Goal: Information Seeking & Learning: Learn about a topic

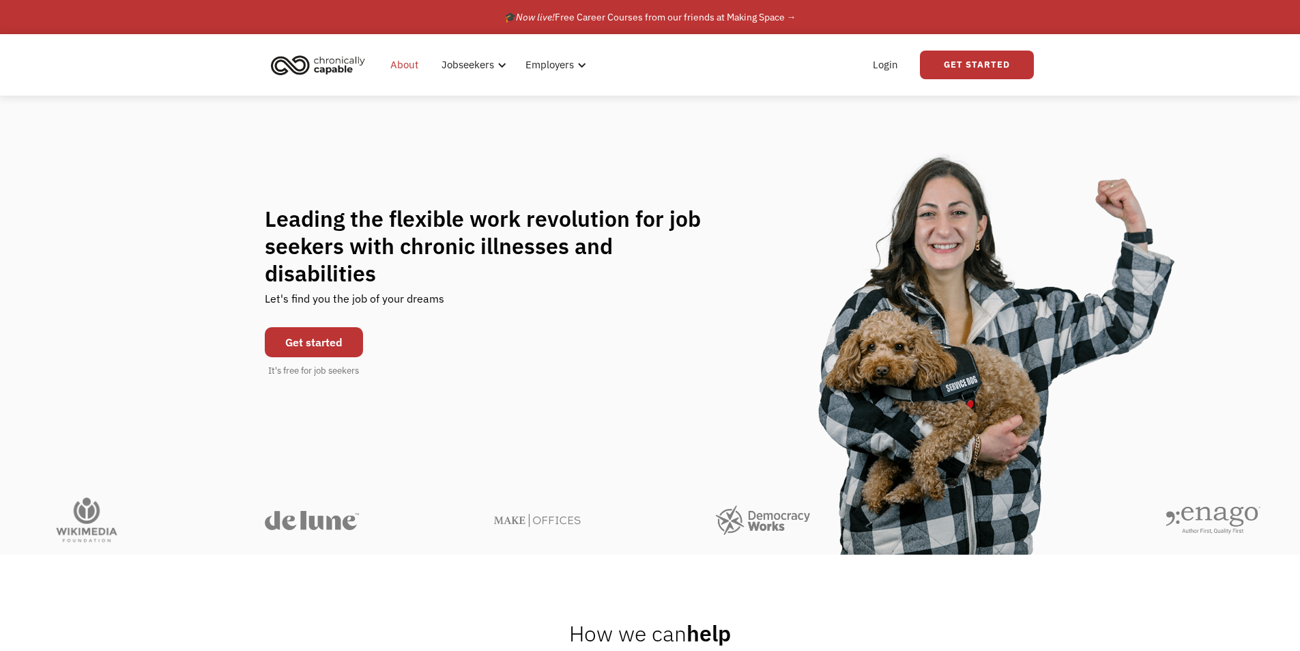
click at [407, 68] on link "About" at bounding box center [404, 65] width 44 height 44
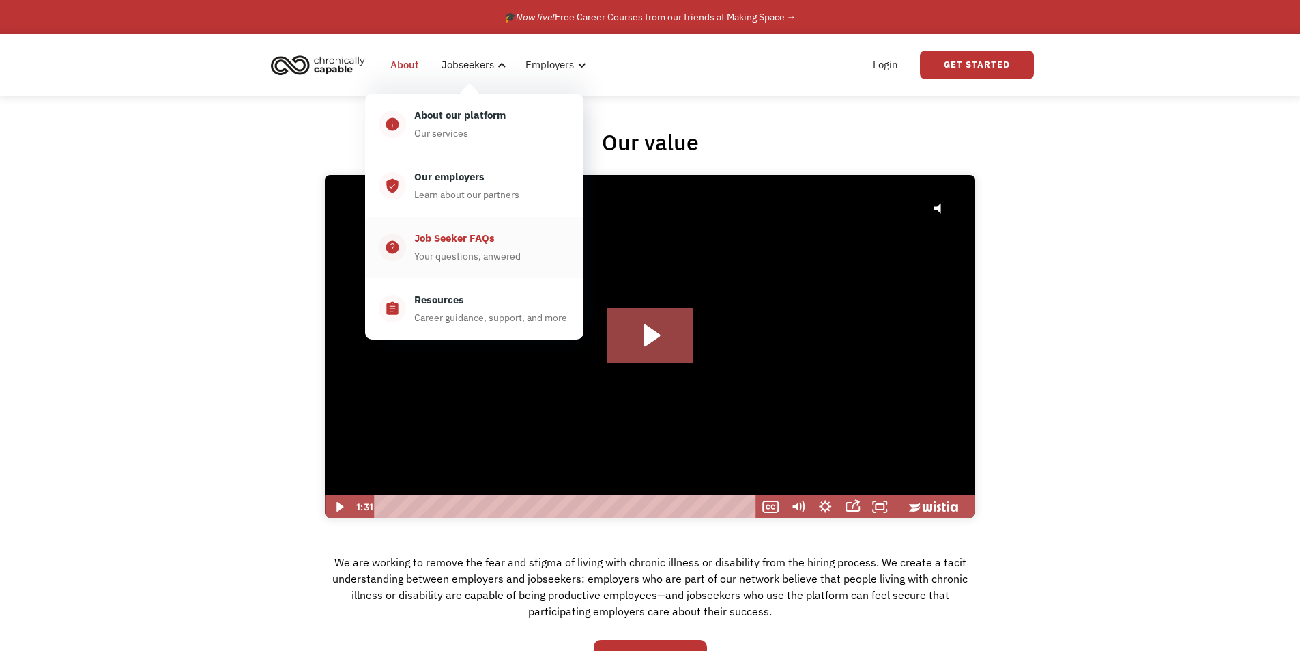
click at [473, 238] on div "Job Seeker FAQs" at bounding box center [454, 238] width 81 height 16
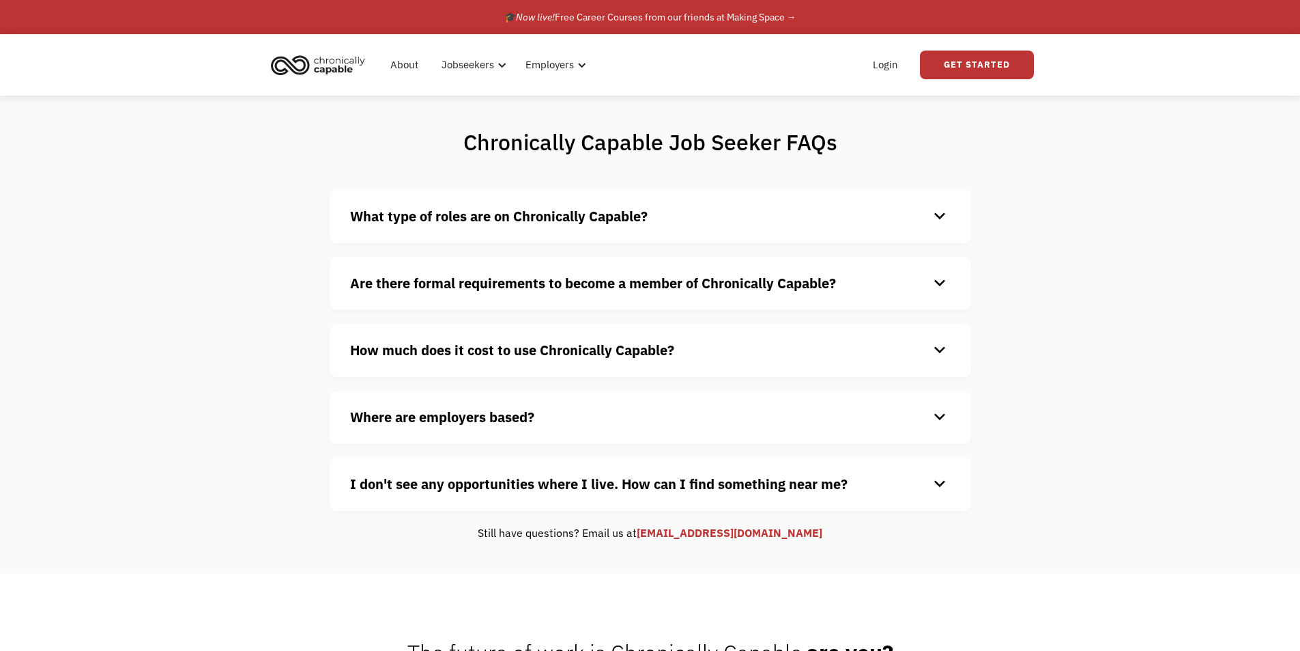
click at [491, 221] on strong "What type of roles are on Chronically Capable?" at bounding box center [499, 216] width 298 height 18
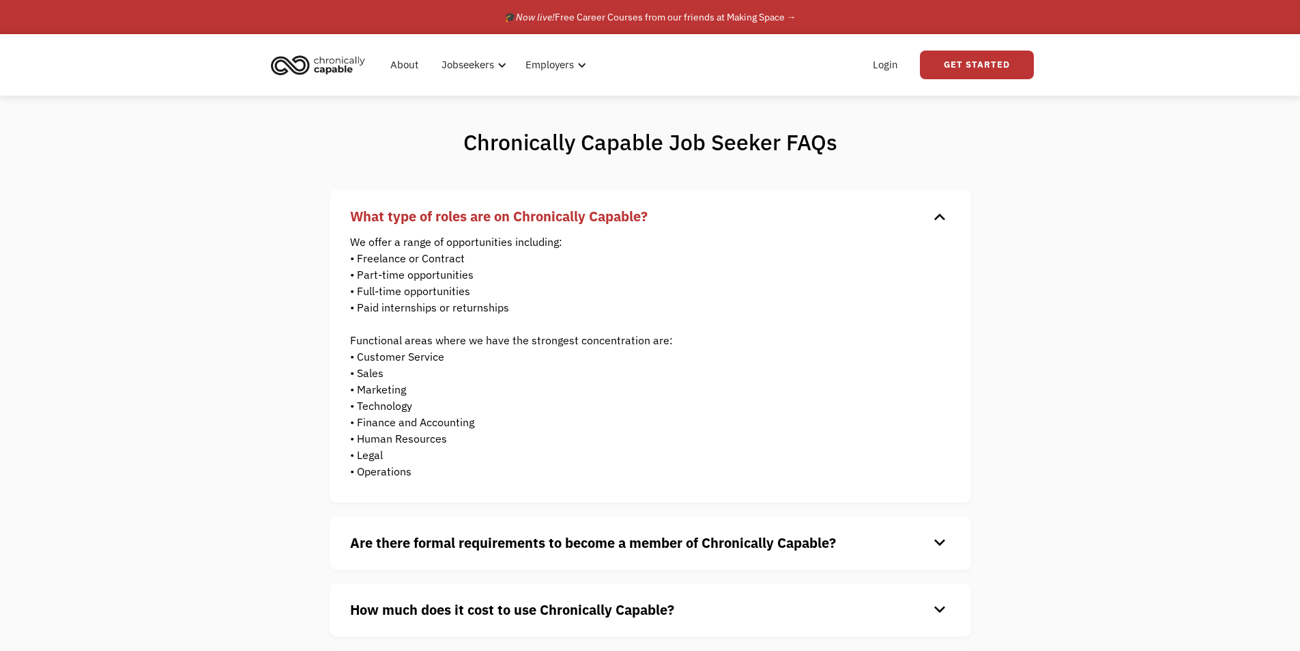
click at [487, 212] on strong "What type of roles are on Chronically Capable?" at bounding box center [499, 216] width 298 height 18
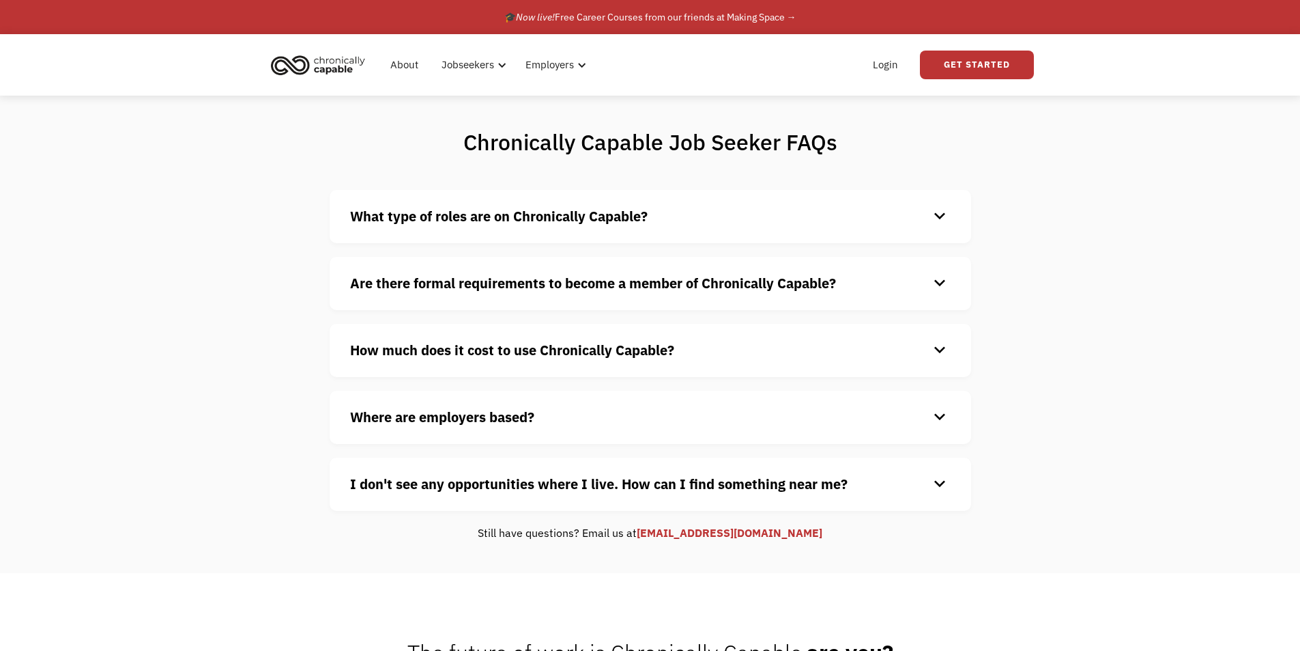
click at [489, 282] on strong "Are there formal requirements to become a member of Chronically Capable?" at bounding box center [593, 283] width 486 height 18
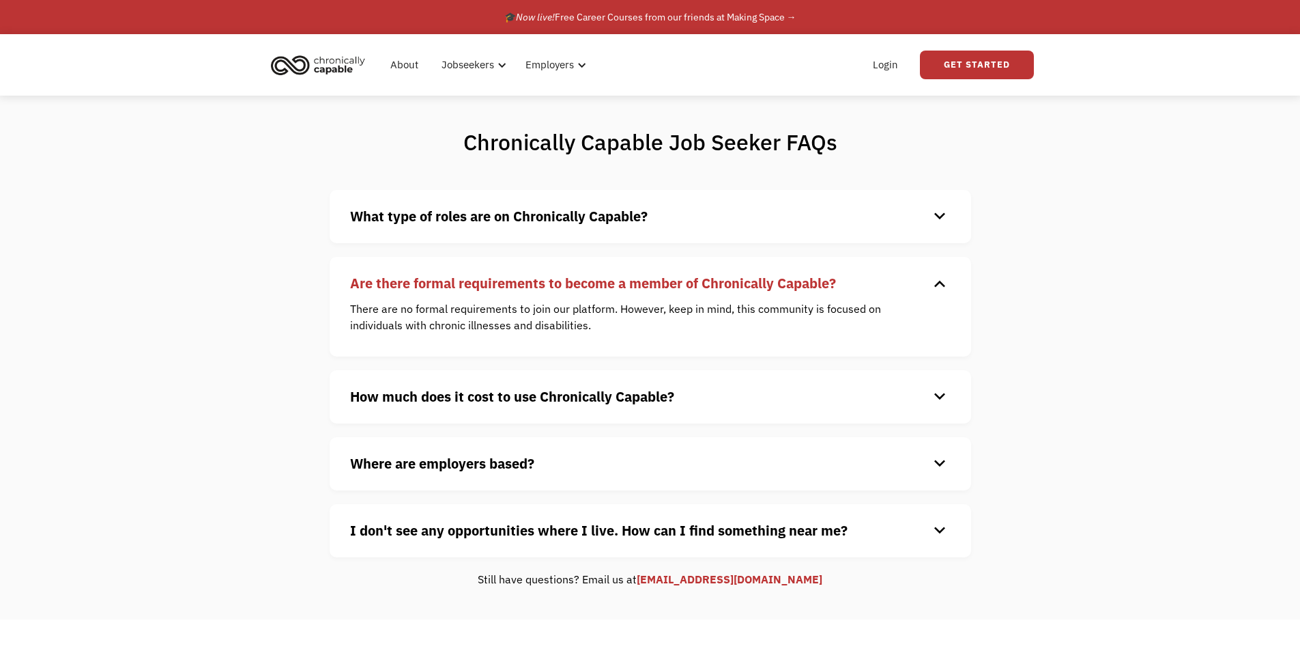
click at [380, 291] on strong "Are there formal requirements to become a member of Chronically Capable?" at bounding box center [593, 283] width 486 height 18
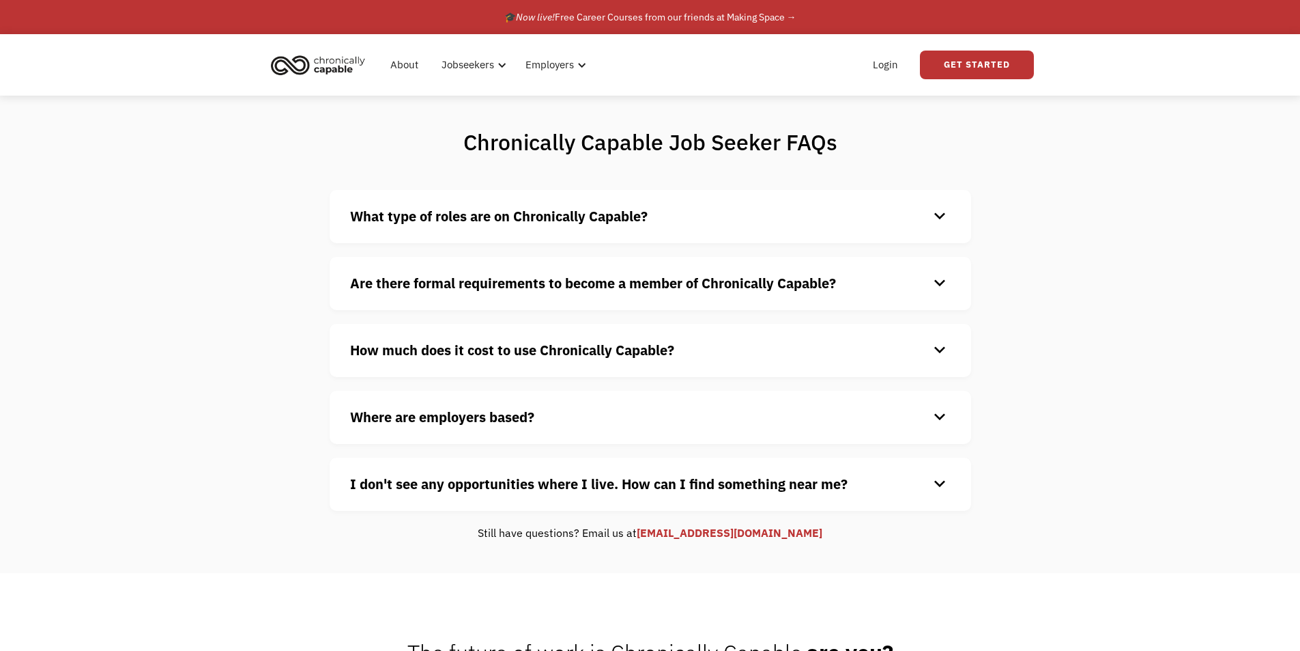
click at [412, 348] on strong "How much does it cost to use Chronically Capable?" at bounding box center [512, 350] width 324 height 18
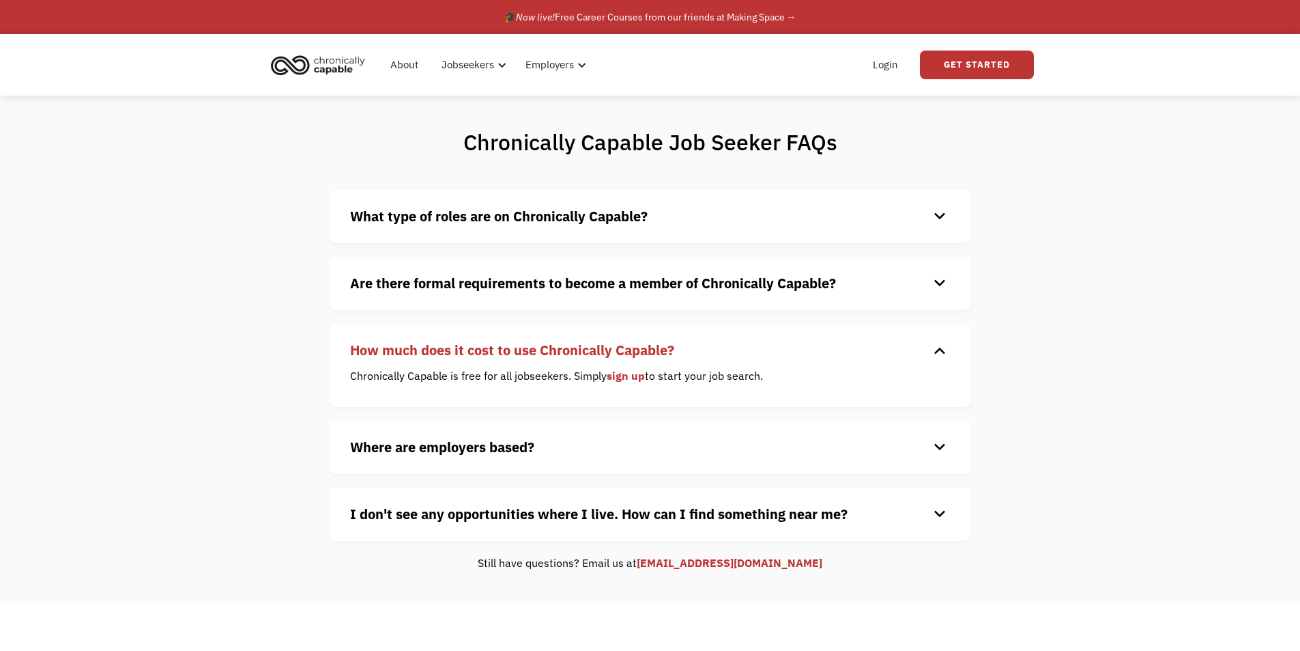
click at [412, 348] on strong "How much does it cost to use Chronically Capable?" at bounding box center [512, 350] width 324 height 18
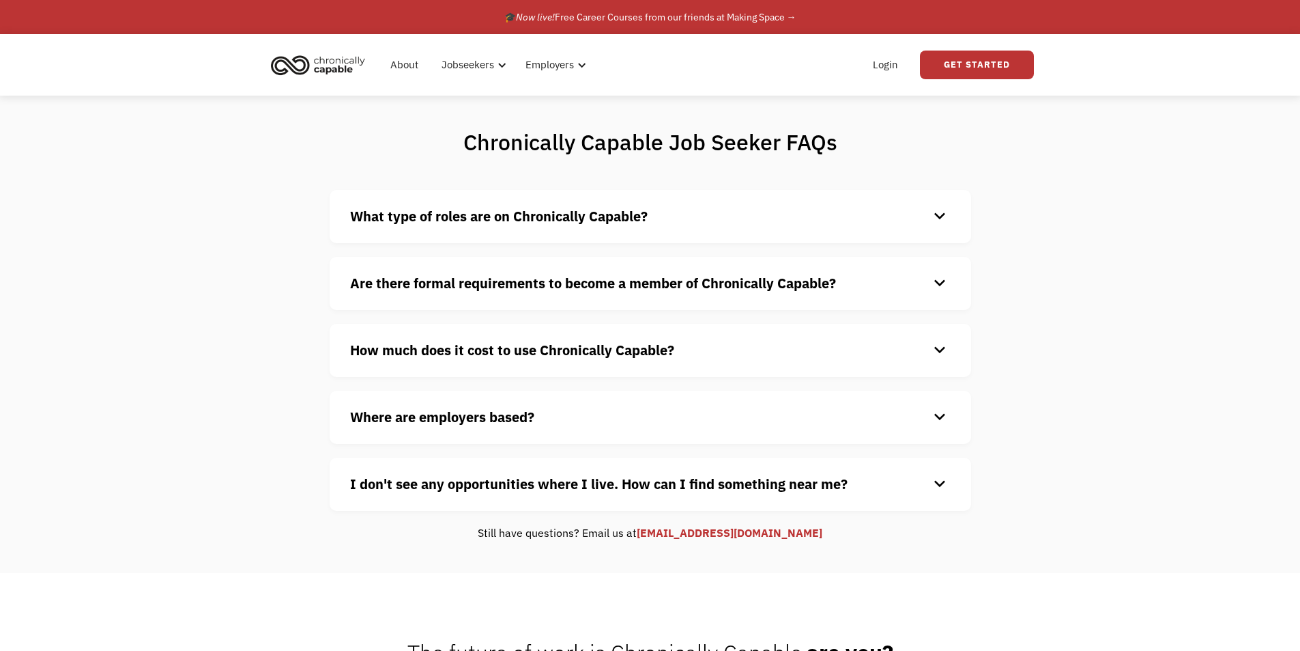
click at [432, 410] on strong "Where are employers based?" at bounding box center [442, 417] width 184 height 18
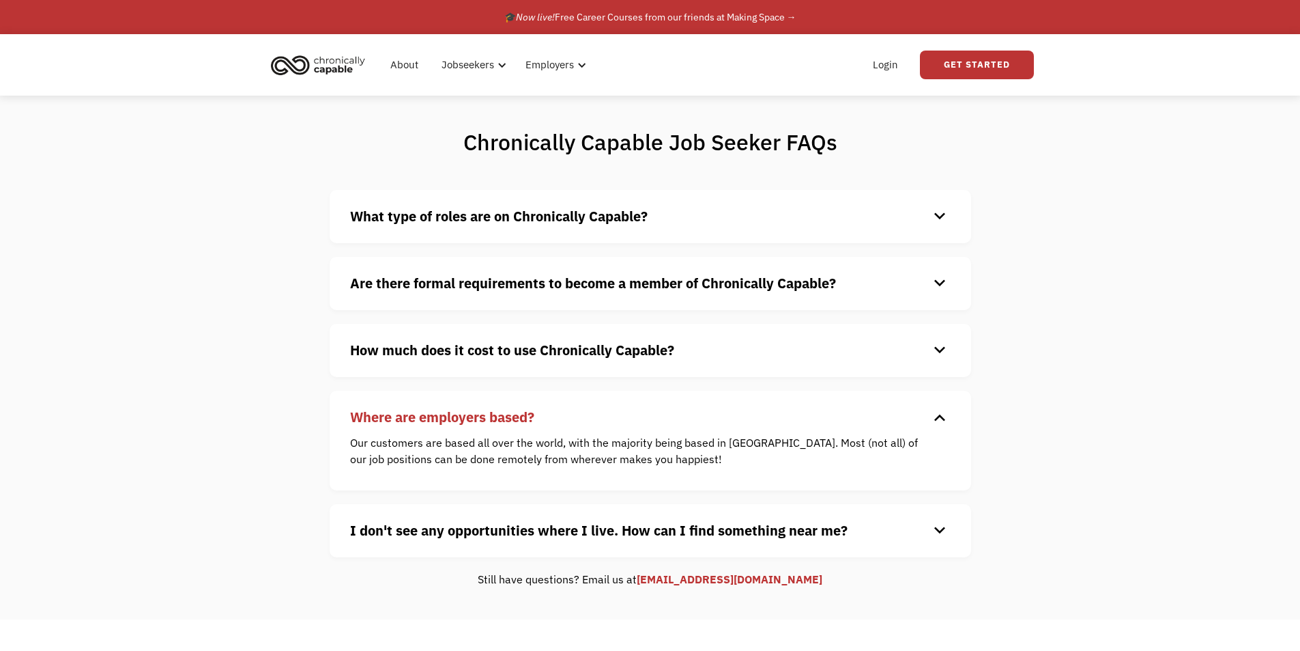
click at [432, 410] on strong "Where are employers based?" at bounding box center [442, 417] width 184 height 18
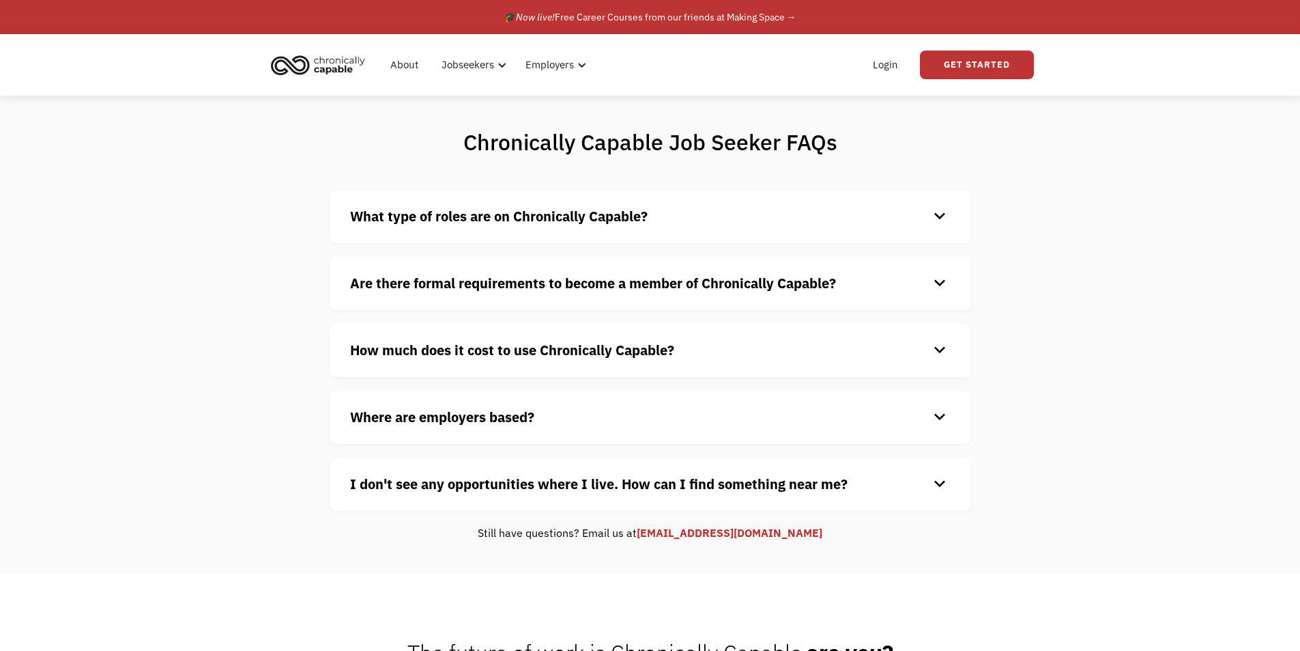
click at [425, 491] on strong "I don't see any opportunities where I live. How can I find something near me?" at bounding box center [599, 483] width 498 height 18
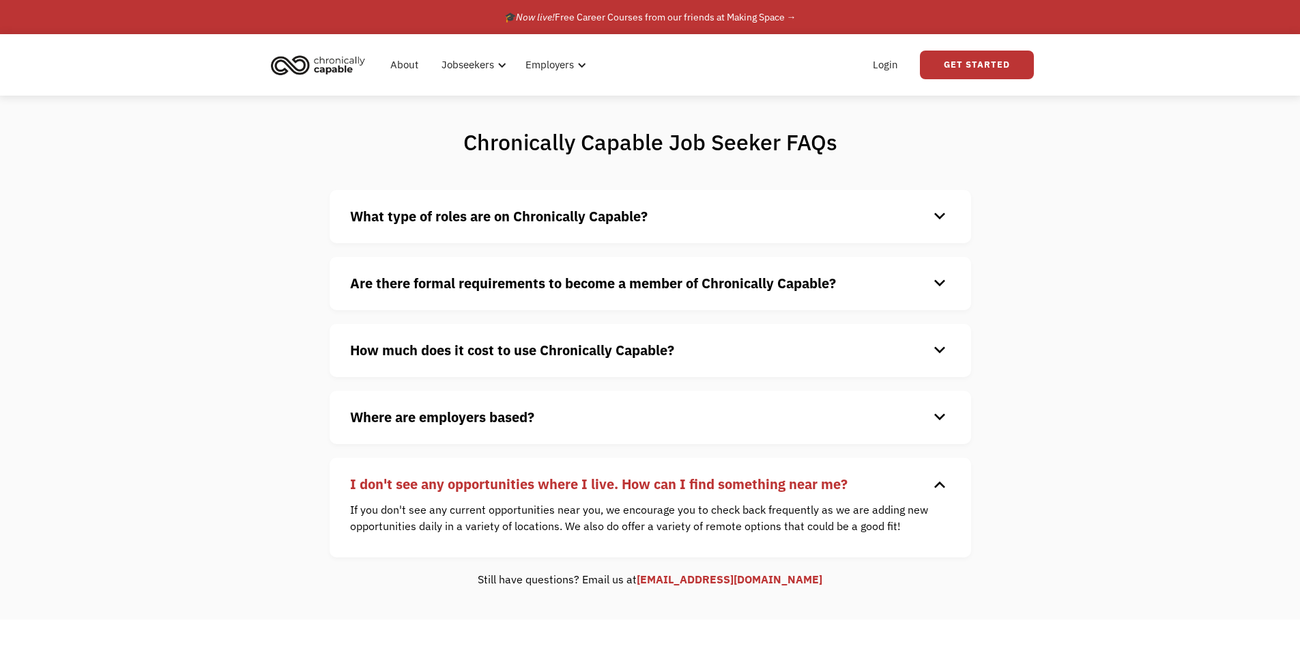
click at [425, 487] on strong "I don't see any opportunities where I live. How can I find something near me?" at bounding box center [599, 483] width 498 height 18
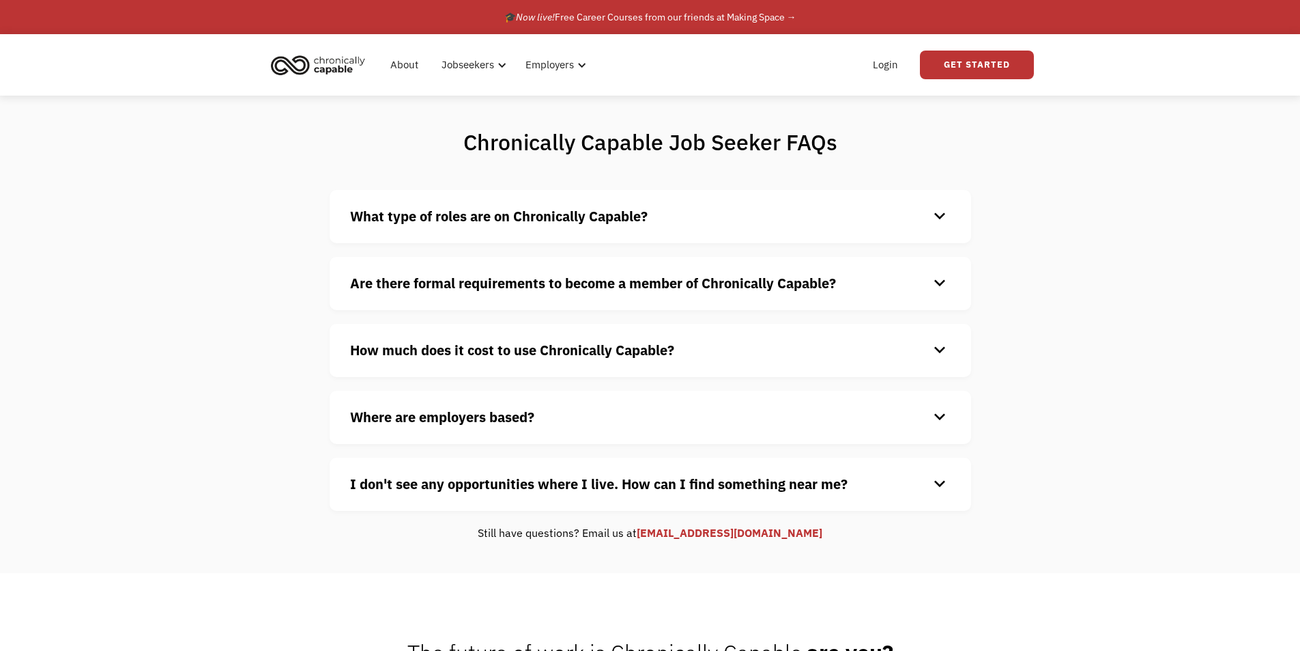
click at [991, 220] on div "Chronically Capable Job Seeker FAQs What type of roles are on Chronically Capab…" at bounding box center [650, 334] width 1300 height 477
